Goal: Task Accomplishment & Management: Complete application form

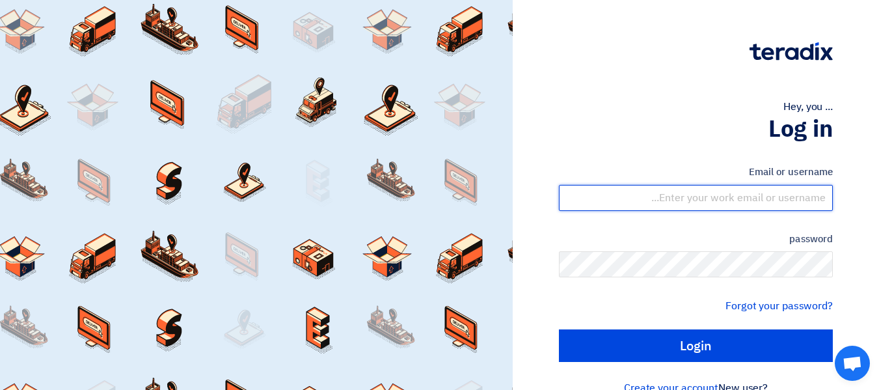
click at [726, 195] on input "text" at bounding box center [696, 198] width 274 height 26
type input "[PERSON_NAME][EMAIL_ADDRESS][DOMAIN_NAME]"
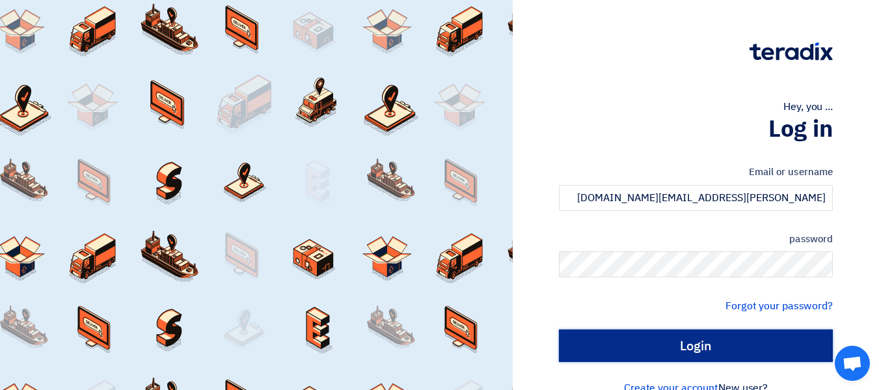
click at [694, 343] on input "Login" at bounding box center [696, 345] width 274 height 33
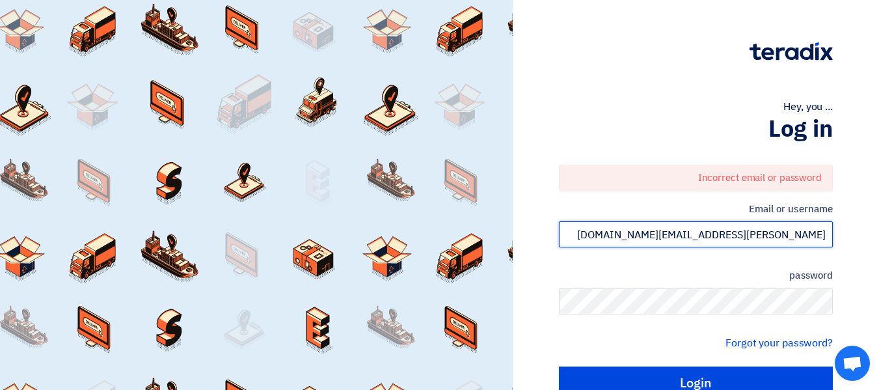
click at [756, 233] on input "[PERSON_NAME][EMAIL_ADDRESS][DOMAIN_NAME]" at bounding box center [696, 234] width 274 height 26
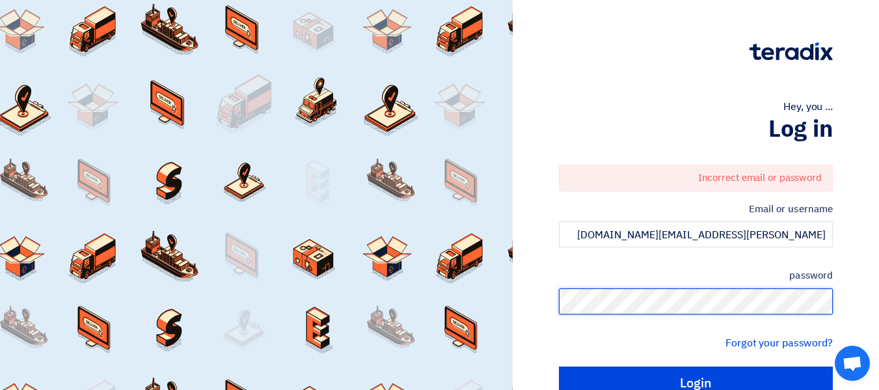
click at [879, 297] on html "Hey, you ... Log in Incorrect email or password Email or username [PERSON_NAME]…" at bounding box center [439, 227] width 879 height 454
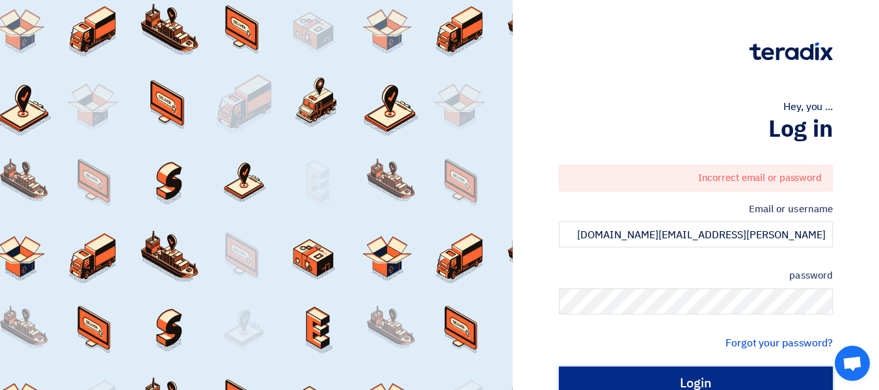
click at [786, 370] on input "Login" at bounding box center [696, 382] width 274 height 33
type input "Sign in"
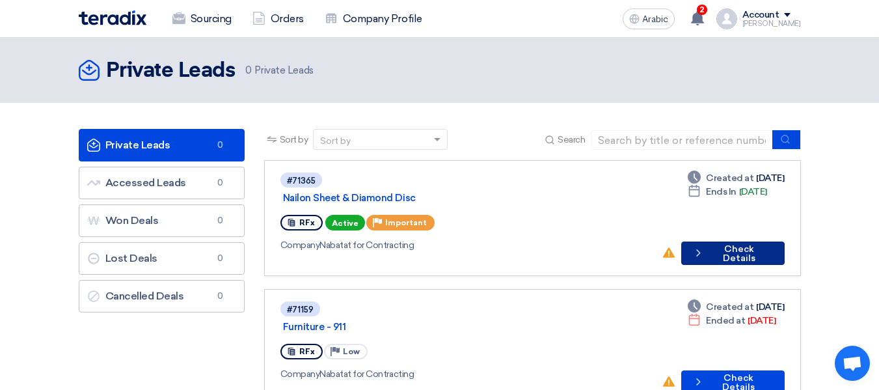
click at [752, 243] on font "Check Details" at bounding box center [739, 253] width 33 height 20
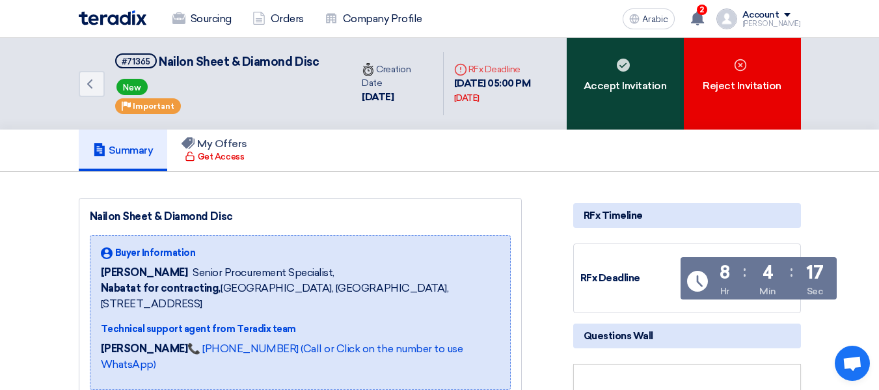
click at [625, 118] on div "Accept Invitation" at bounding box center [625, 84] width 117 height 92
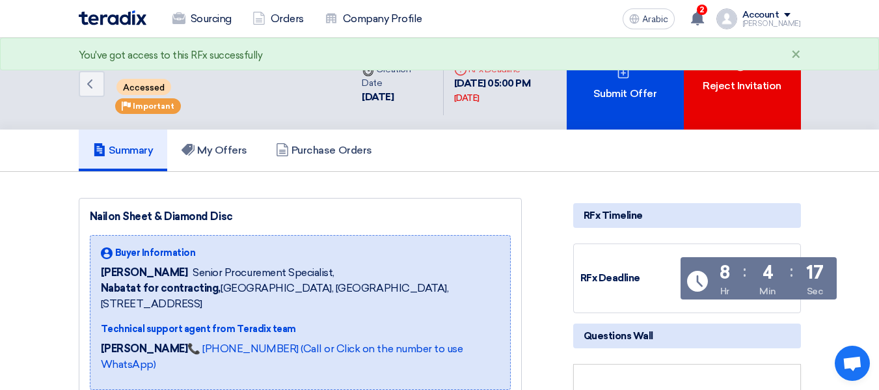
click at [625, 118] on div "Submit Offer" at bounding box center [625, 84] width 117 height 92
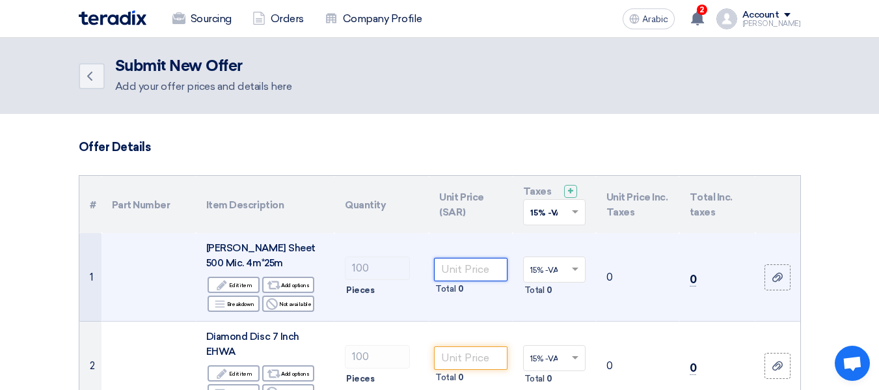
click at [456, 277] on input "number" at bounding box center [470, 269] width 73 height 23
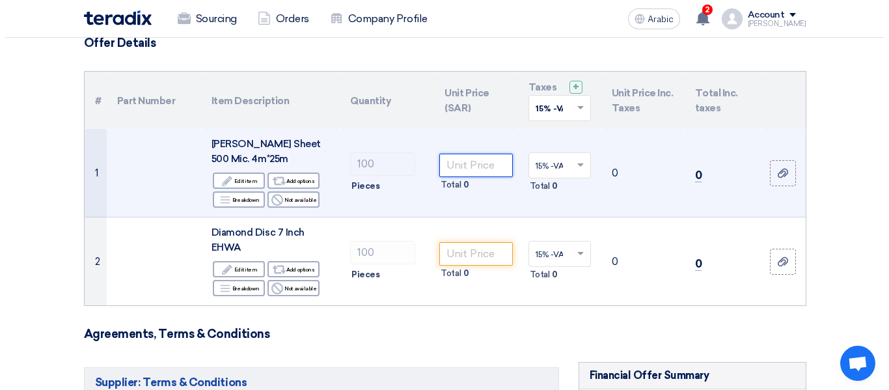
scroll to position [130, 0]
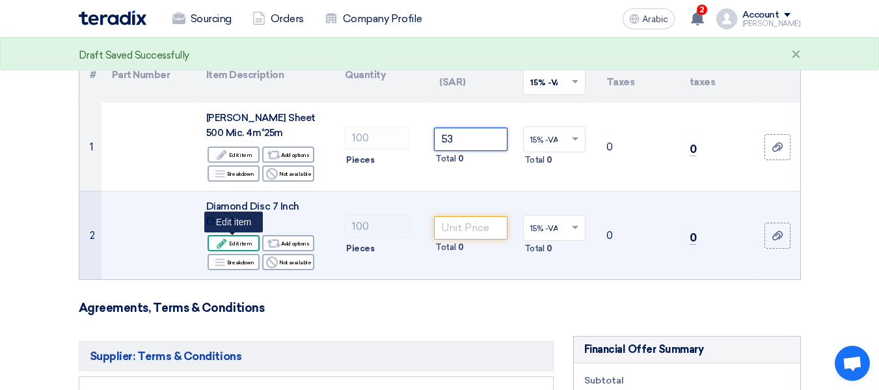
type input "53"
click at [232, 243] on font "Edit item" at bounding box center [240, 243] width 23 height 7
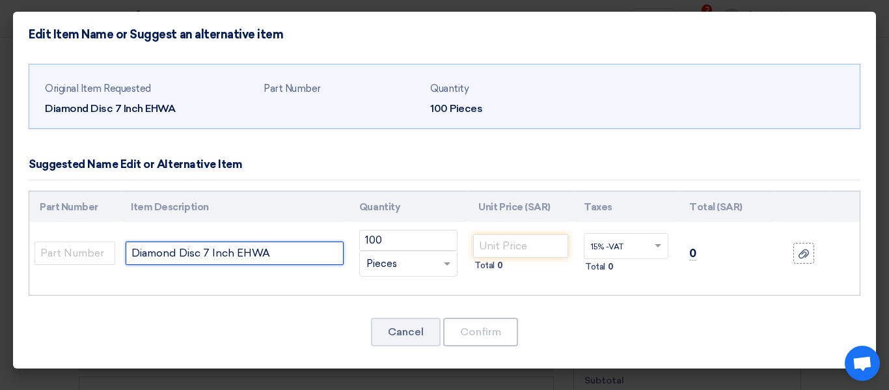
click at [297, 254] on input "Diamond Disc 7 Inch EHWA" at bounding box center [235, 252] width 218 height 23
type input "Diamond Disc 7 Inch Roto , [GEOGRAPHIC_DATA]"
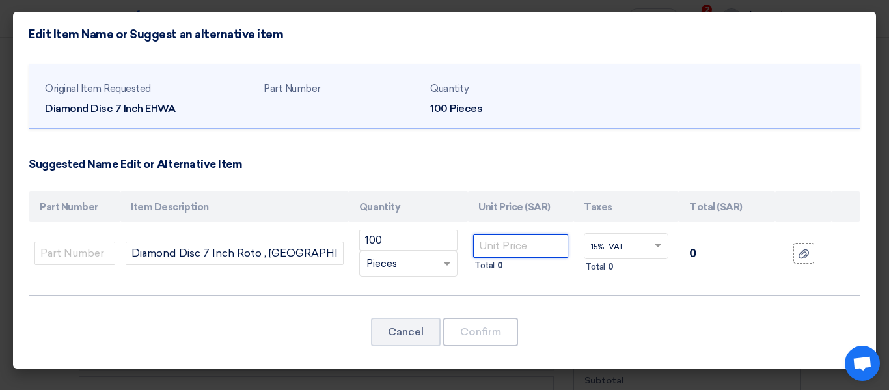
click at [534, 236] on input "number" at bounding box center [520, 245] width 95 height 23
type input "26"
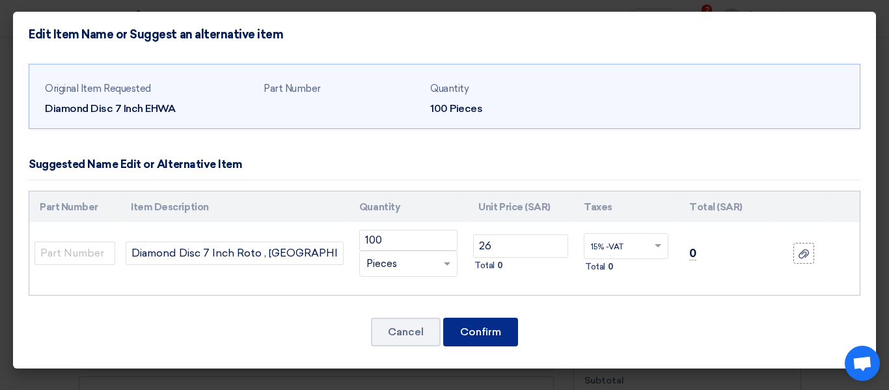
click at [461, 329] on font "Confirm" at bounding box center [480, 331] width 41 height 12
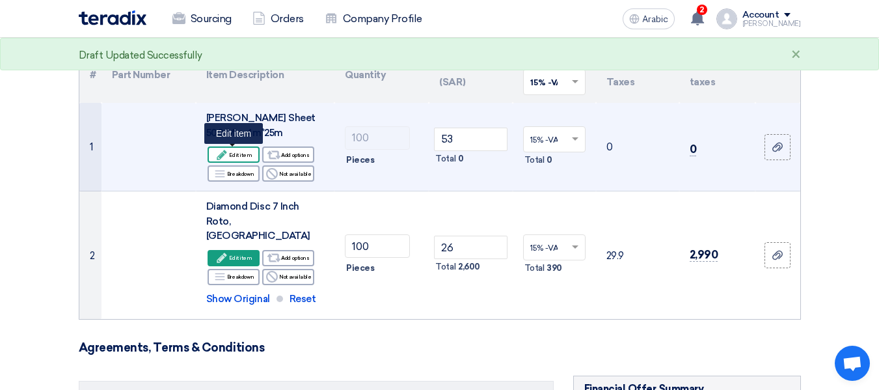
click at [234, 152] on font "Edit item" at bounding box center [240, 155] width 23 height 7
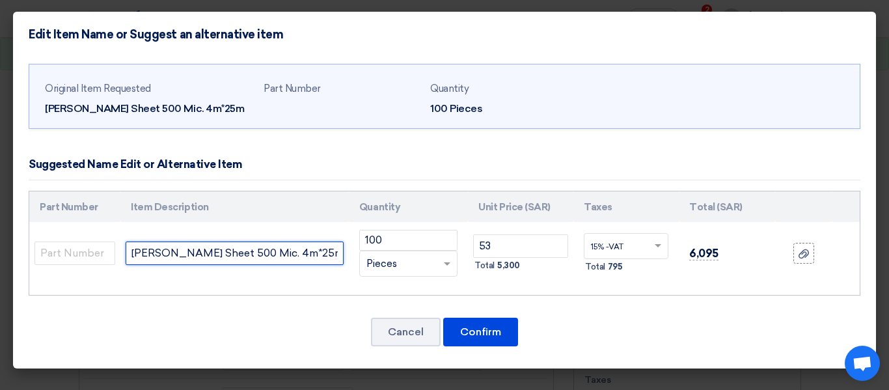
click at [297, 254] on input "[PERSON_NAME] Sheet 500 Mic. 4m*25m" at bounding box center [235, 252] width 218 height 23
type input "[PERSON_NAME] Sheet 500 Mic. 4m*25m , Made in [GEOGRAPHIC_DATA]"
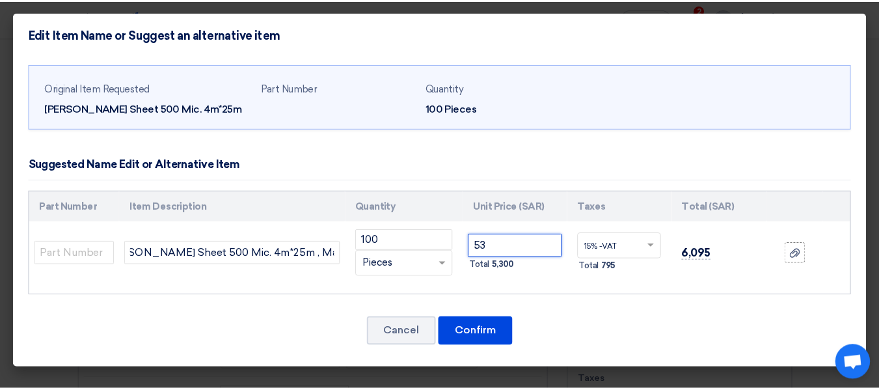
scroll to position [0, 0]
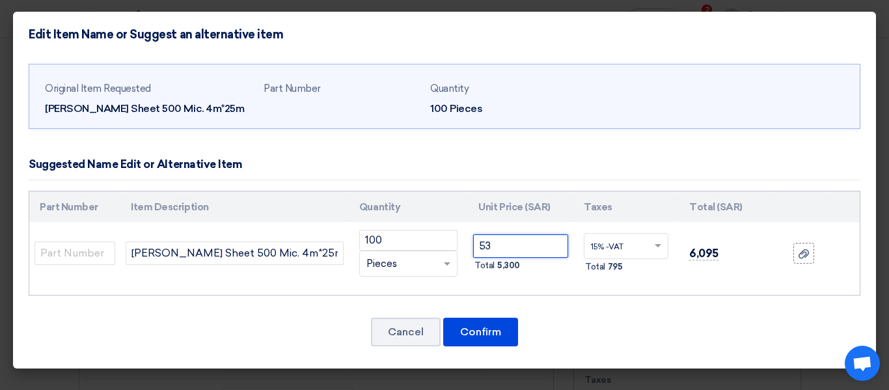
click at [522, 239] on input "53" at bounding box center [520, 245] width 95 height 23
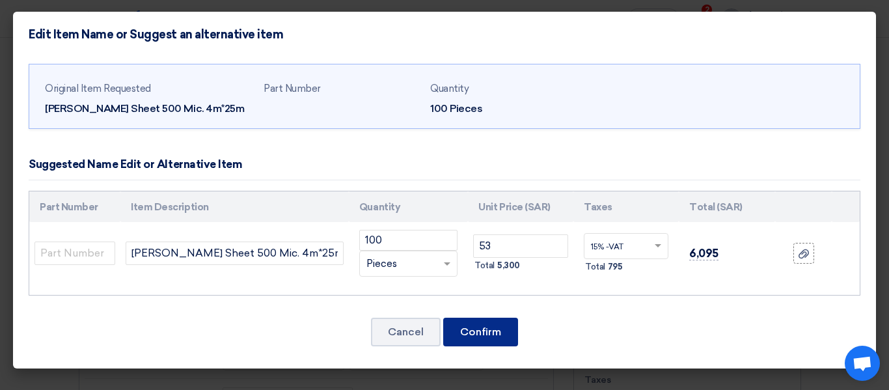
click at [491, 331] on font "Confirm" at bounding box center [480, 331] width 41 height 12
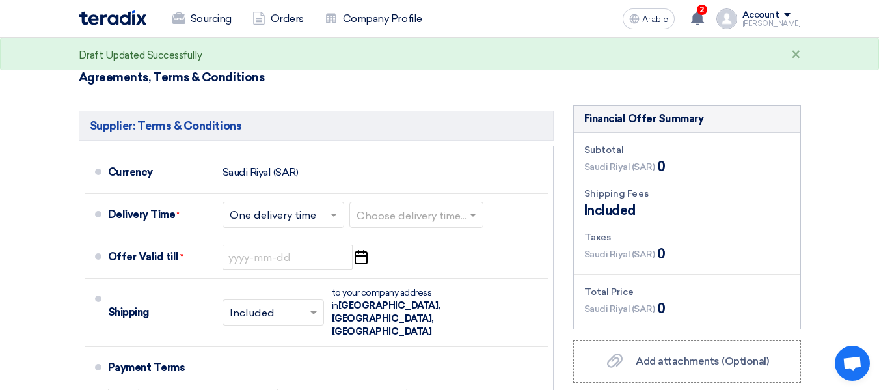
scroll to position [456, 0]
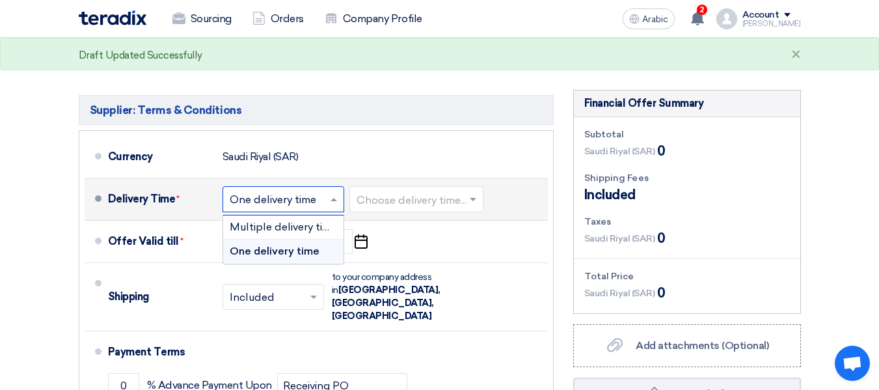
click at [318, 191] on input "text" at bounding box center [284, 200] width 109 height 19
click at [310, 191] on input "text" at bounding box center [284, 200] width 109 height 19
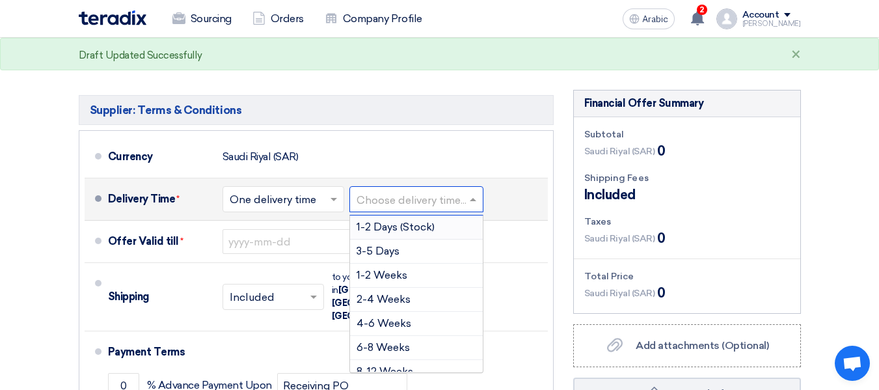
click at [398, 191] on input "text" at bounding box center [417, 200] width 121 height 19
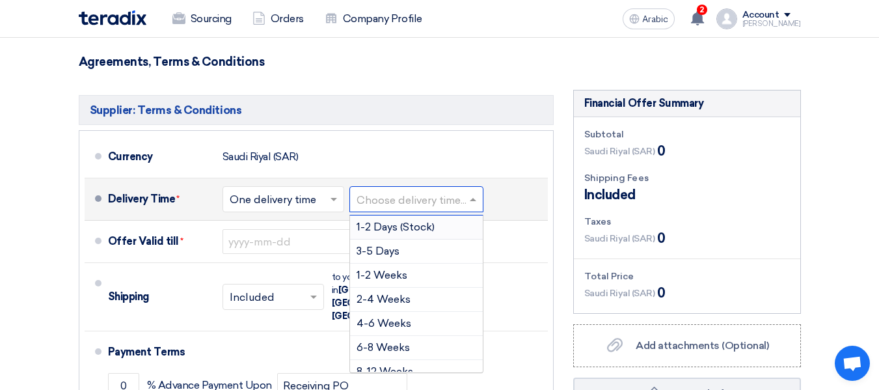
click at [391, 221] on font "1-2 Days (Stock)" at bounding box center [396, 227] width 78 height 12
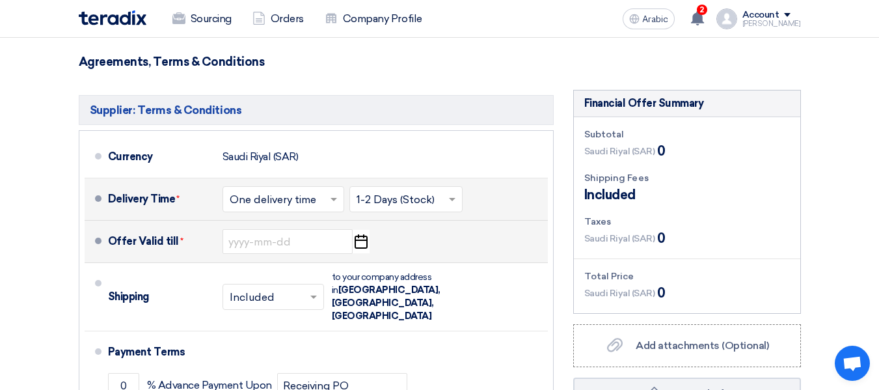
click at [353, 230] on icon "Pick a date" at bounding box center [361, 241] width 18 height 23
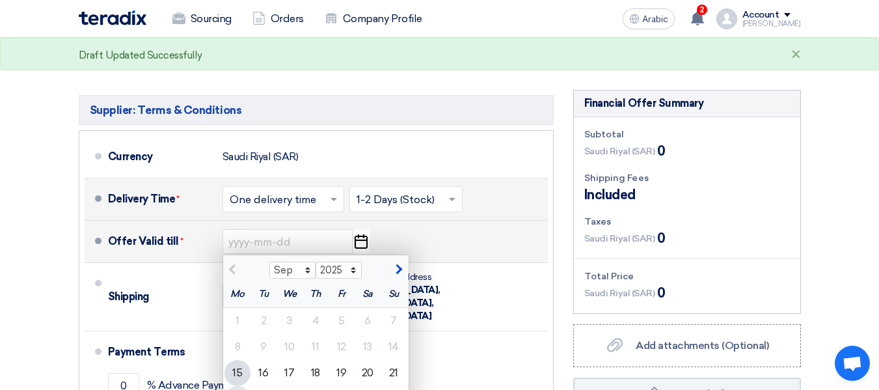
type input "[DATE]"
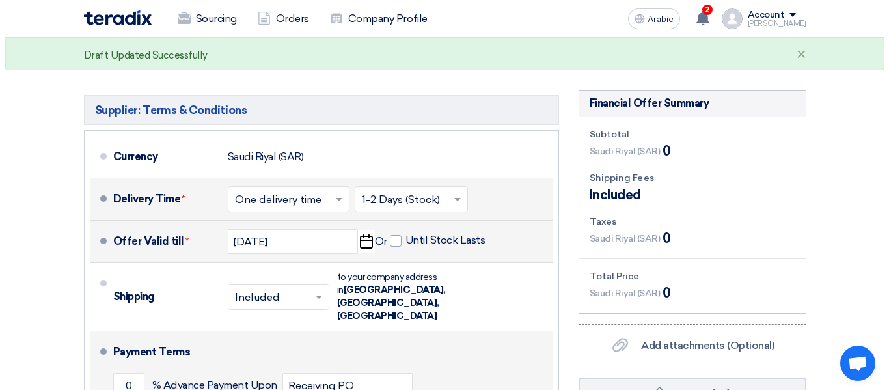
scroll to position [521, 0]
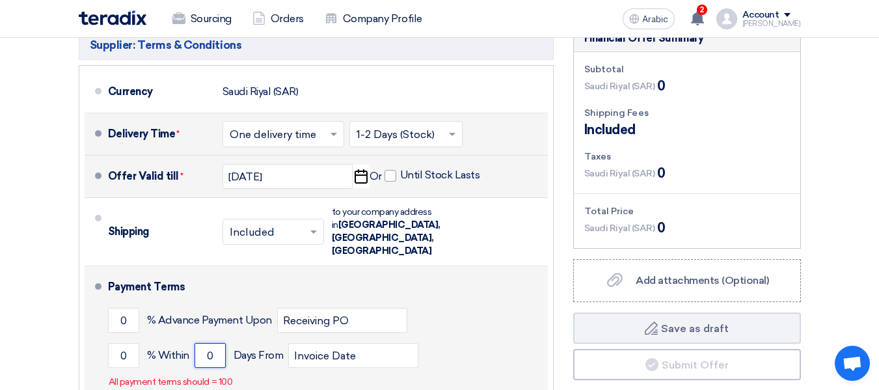
drag, startPoint x: 217, startPoint y: 298, endPoint x: 137, endPoint y: 322, distance: 83.4
click at [137, 322] on div "Payment Terms 0 % Advance Payment Upon Receiving PO 0 % Within 0 Invoice Date" at bounding box center [325, 333] width 435 height 124
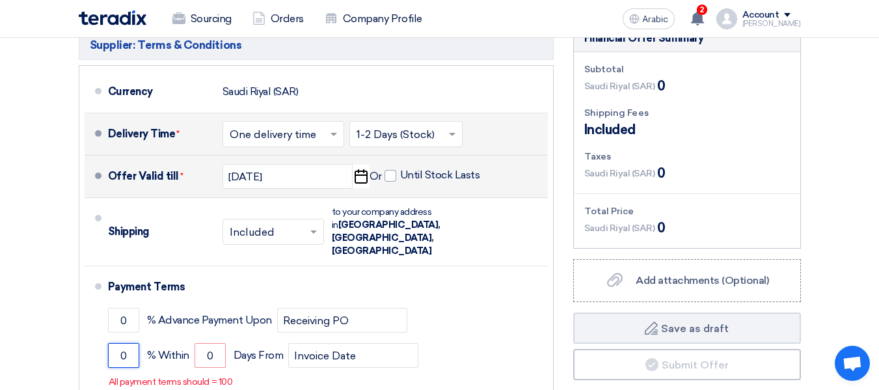
drag, startPoint x: 128, startPoint y: 301, endPoint x: 32, endPoint y: 296, distance: 95.8
click at [32, 296] on section "Offer Details # Part Number Item Description Quantity Unit Price (SAR) Taxes + …" at bounding box center [439, 55] width 879 height 924
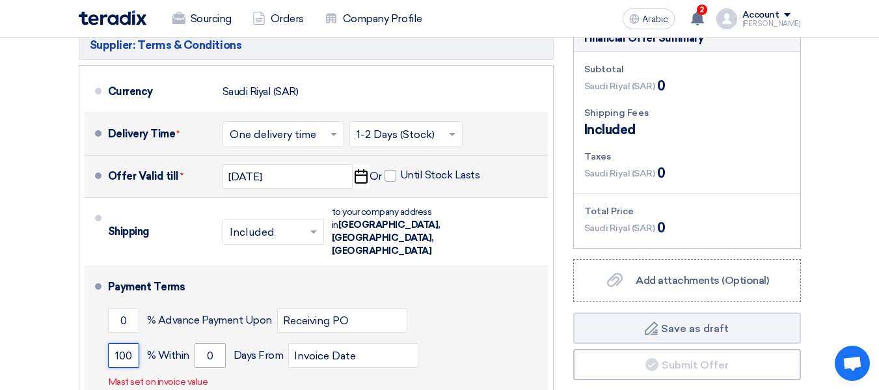
type input "100"
drag, startPoint x: 220, startPoint y: 306, endPoint x: 94, endPoint y: 292, distance: 126.4
click at [94, 292] on li "Payment Terms 0 % Advance Payment Upon Receiving PO 100 % Within 0" at bounding box center [316, 333] width 463 height 135
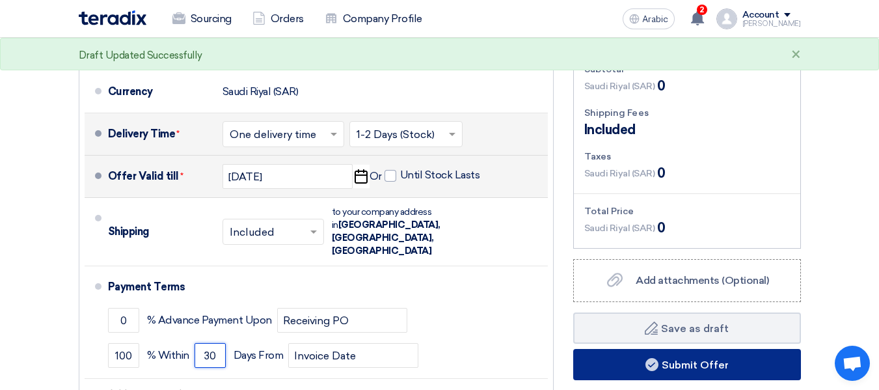
type input "30"
click at [607, 349] on button "Submit Offer" at bounding box center [687, 364] width 228 height 31
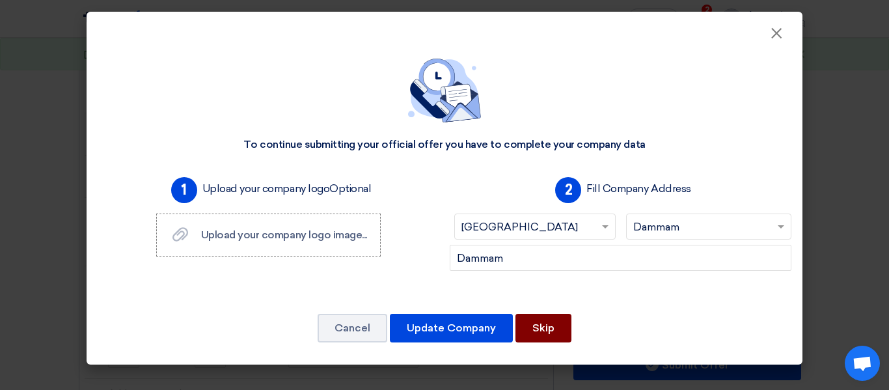
click at [532, 328] on font "Skip" at bounding box center [543, 328] width 22 height 12
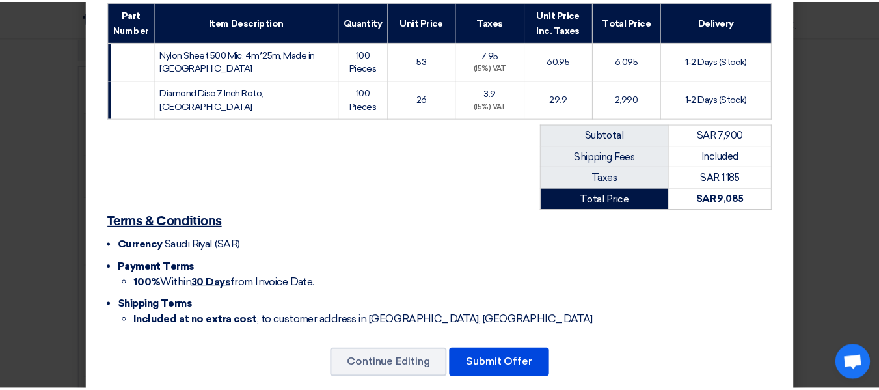
scroll to position [221, 0]
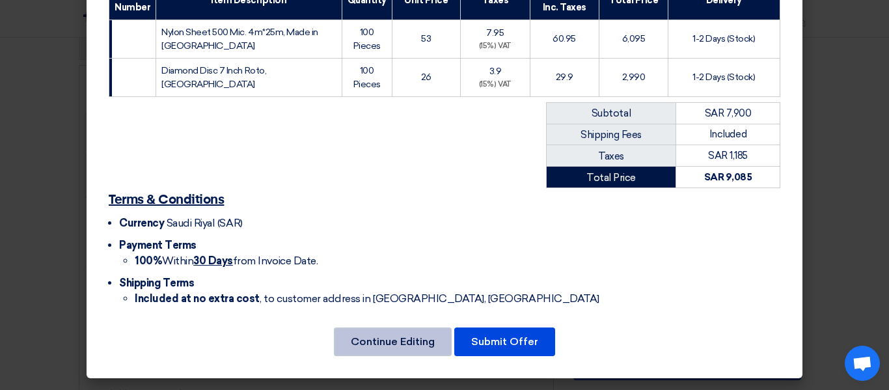
click at [407, 346] on font "Continue Editing" at bounding box center [393, 341] width 84 height 12
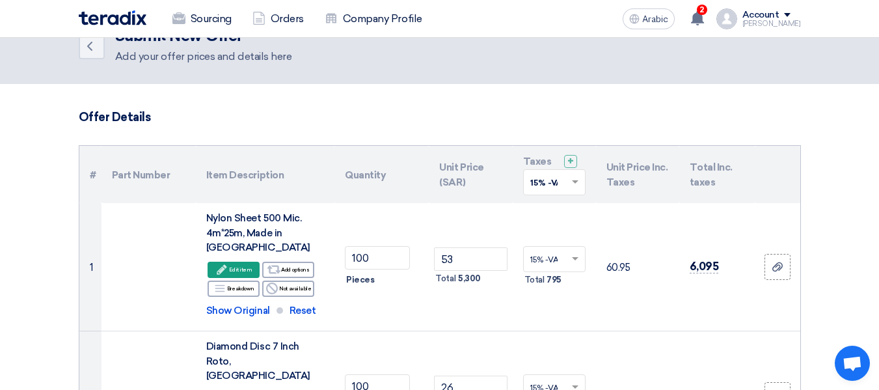
scroll to position [0, 0]
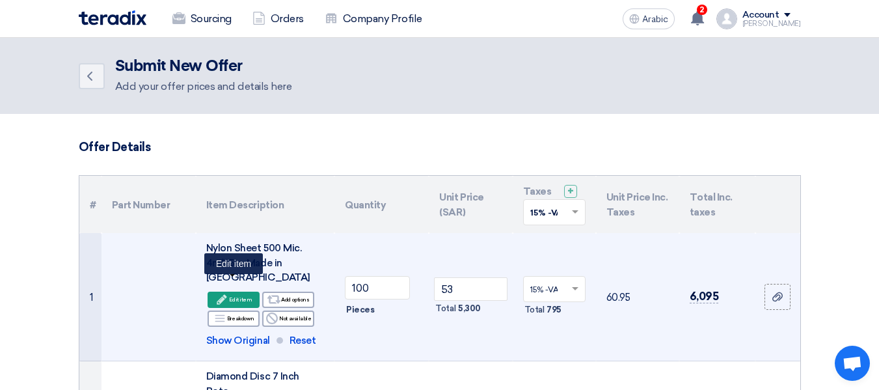
click at [251, 292] on div "Edit Edit item" at bounding box center [234, 300] width 52 height 16
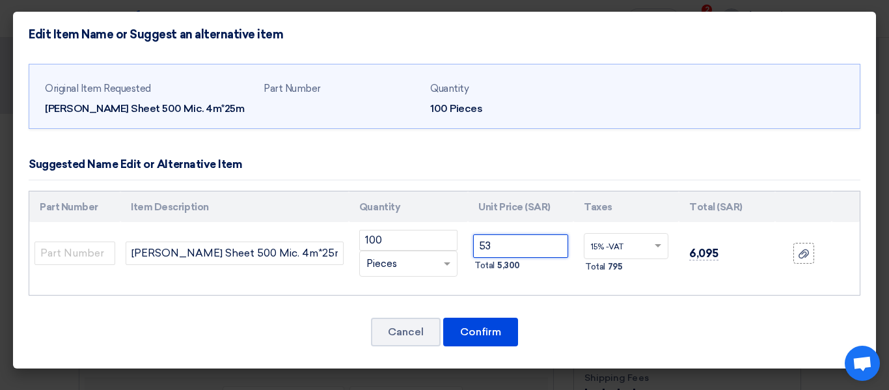
click at [501, 247] on input "53" at bounding box center [520, 245] width 95 height 23
type input "54"
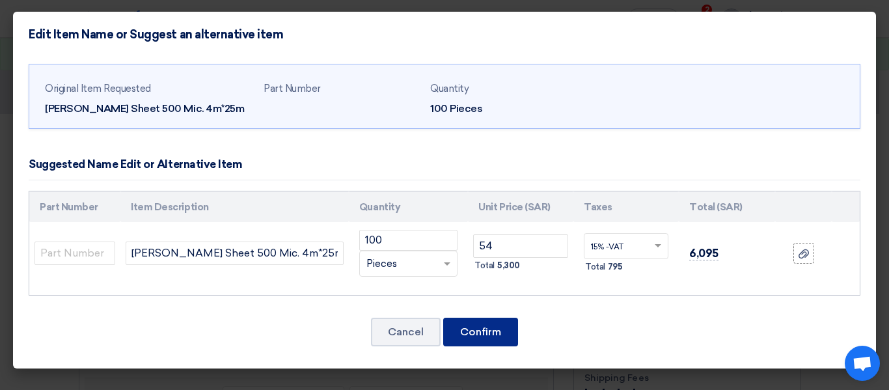
click at [493, 335] on font "Confirm" at bounding box center [480, 331] width 41 height 12
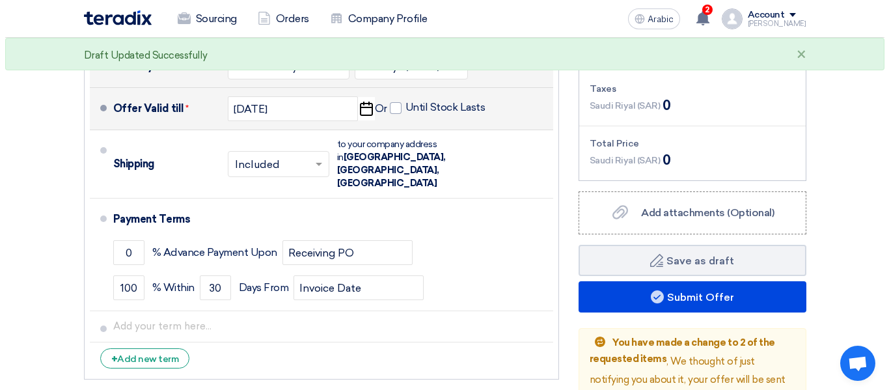
scroll to position [651, 0]
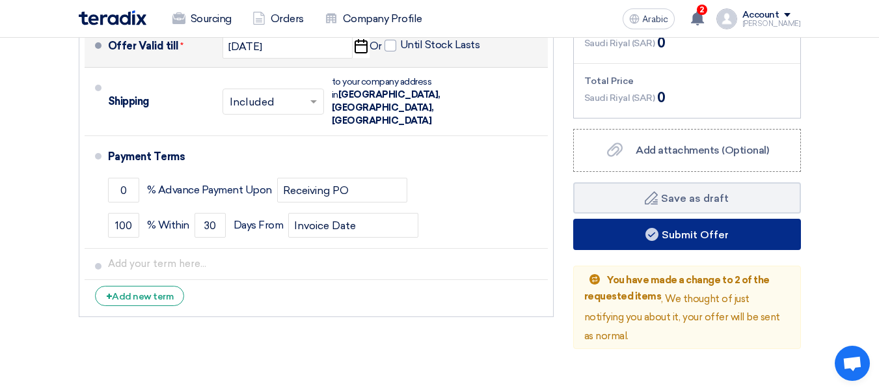
click at [663, 219] on button "Submit Offer" at bounding box center [687, 234] width 228 height 31
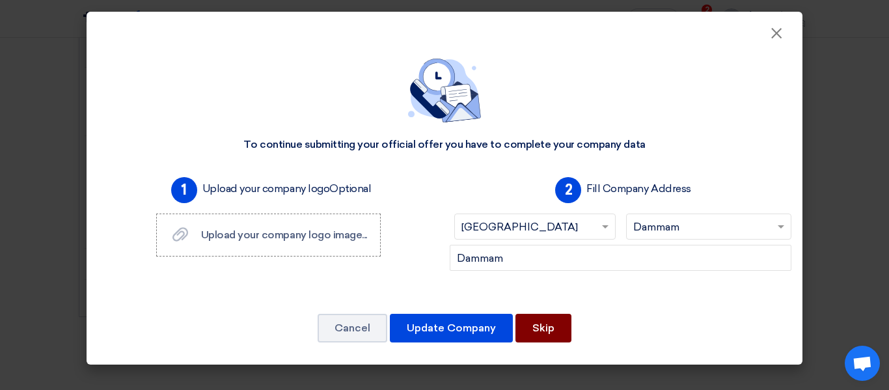
click at [558, 333] on button "Skip" at bounding box center [544, 328] width 56 height 29
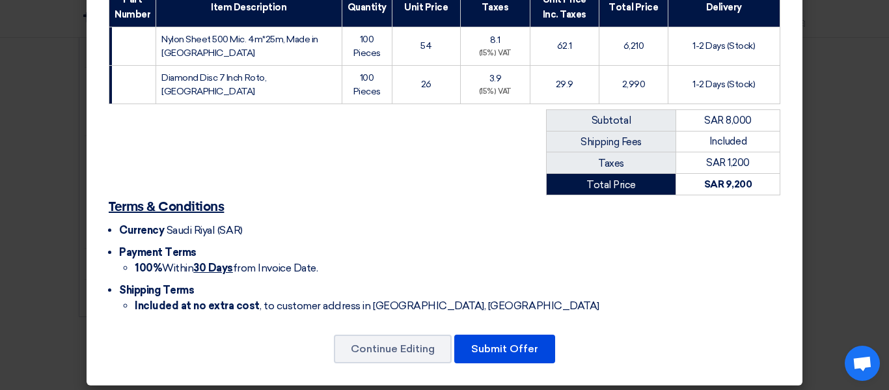
scroll to position [221, 0]
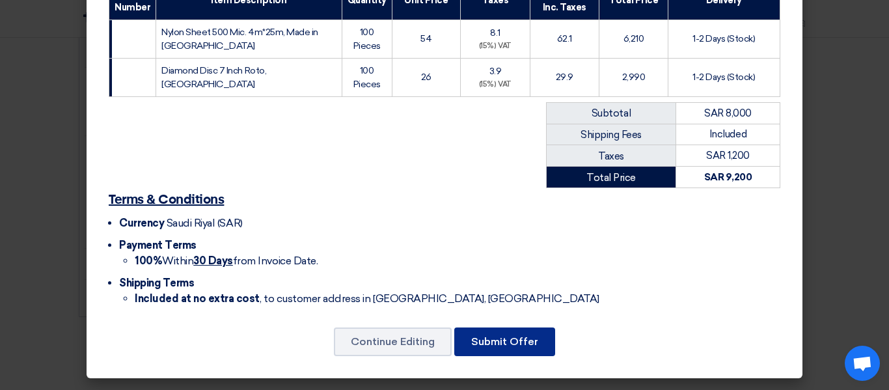
click at [532, 340] on font "Submit Offer" at bounding box center [504, 341] width 67 height 12
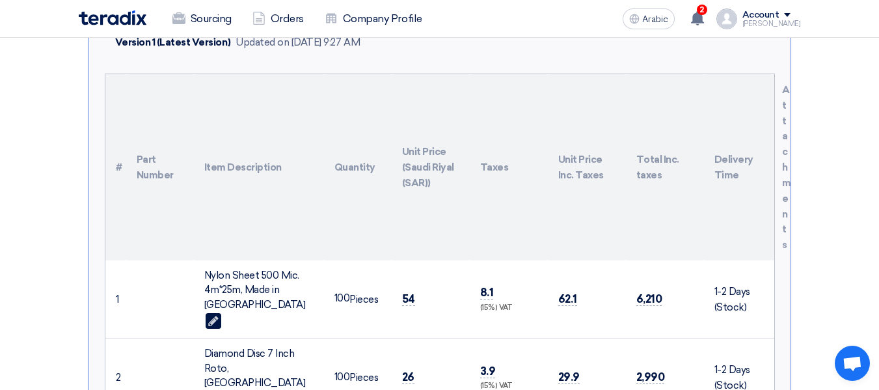
scroll to position [314, 0]
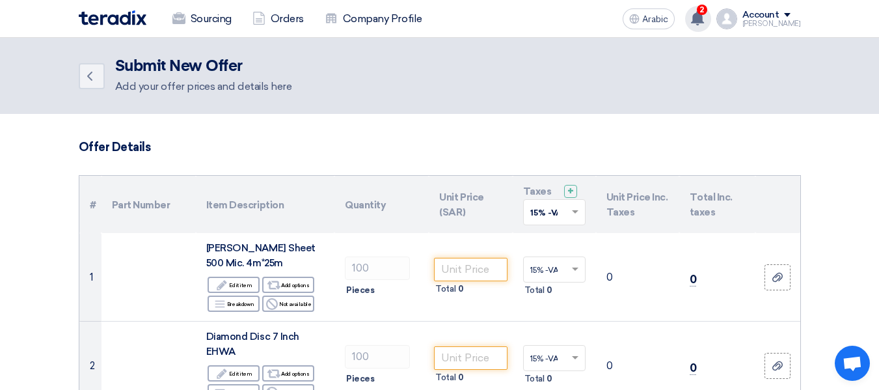
click at [704, 27] on div "2 New request received, check details and submit your quotation now! [DATE] You…" at bounding box center [698, 19] width 26 height 26
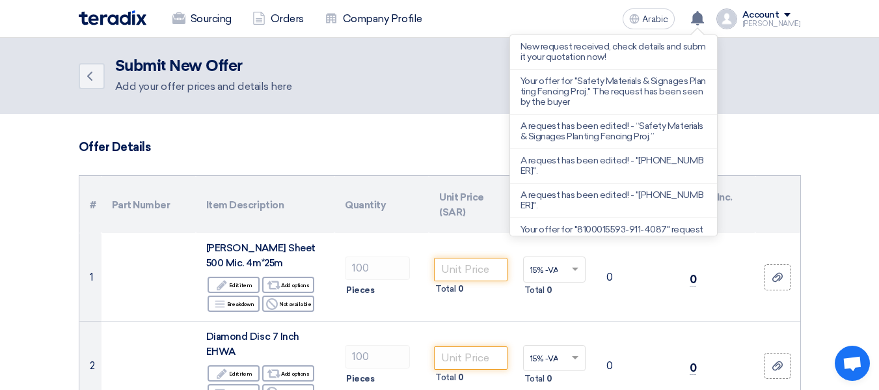
click at [654, 58] on p "New request received, check details and submit your quotation now!" at bounding box center [614, 52] width 186 height 21
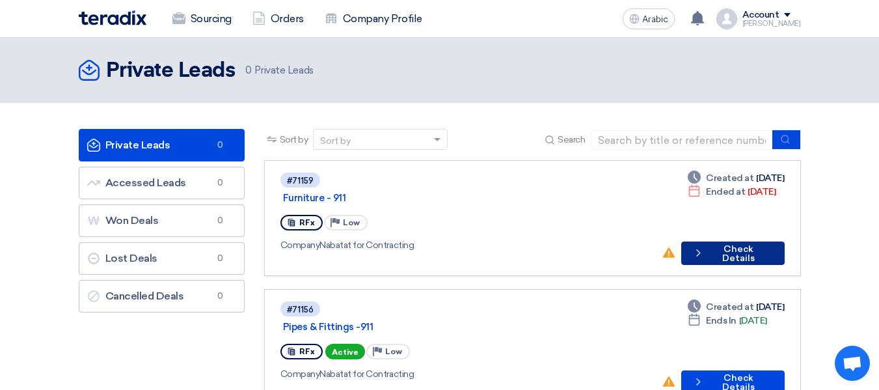
click at [715, 261] on button "Check details Check Details" at bounding box center [733, 252] width 103 height 23
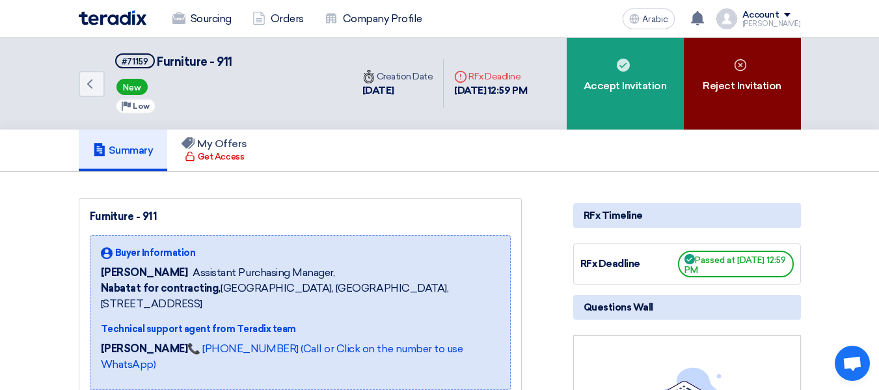
click at [724, 78] on font "Reject Invitation" at bounding box center [742, 86] width 79 height 16
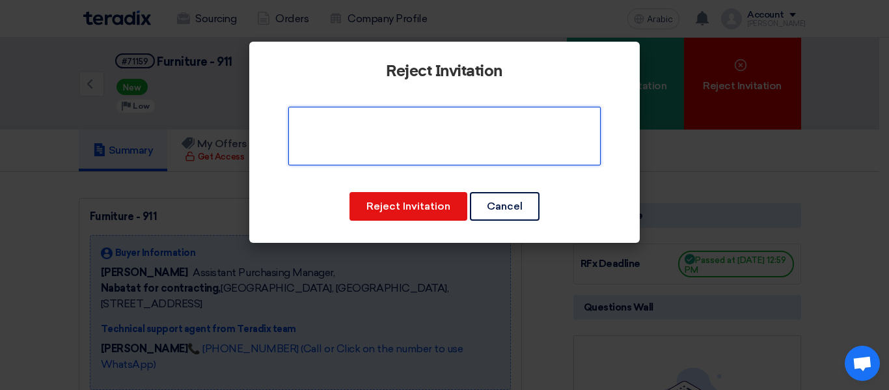
click at [417, 137] on textarea at bounding box center [444, 136] width 312 height 59
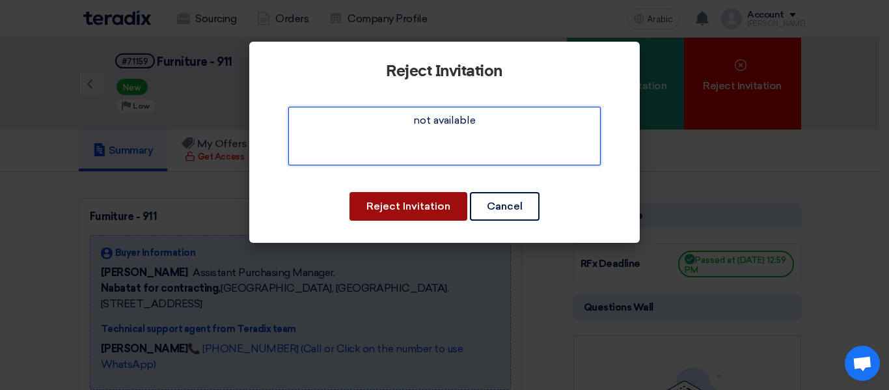
type textarea "not available"
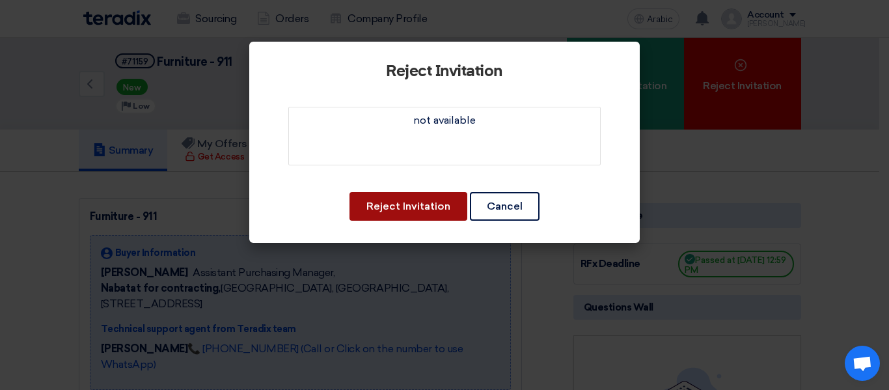
click at [415, 212] on button "Reject Invitation" at bounding box center [409, 206] width 118 height 29
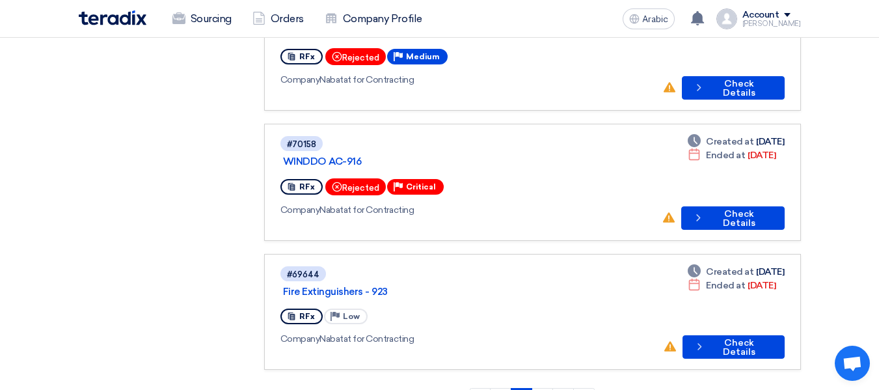
scroll to position [1071, 0]
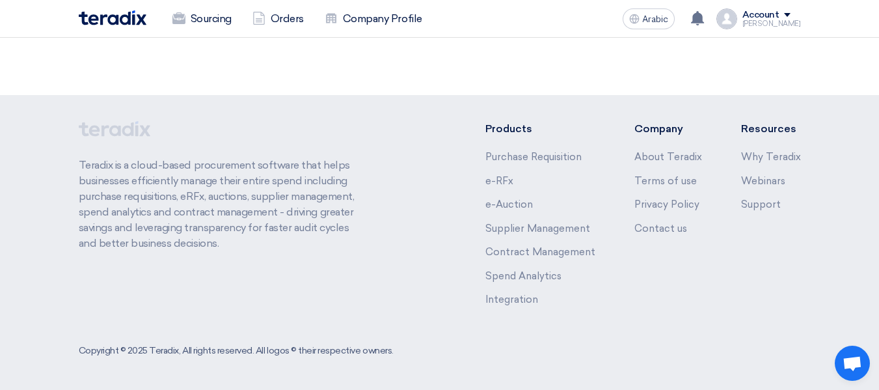
scroll to position [0, 0]
